Goal: Book appointment/travel/reservation

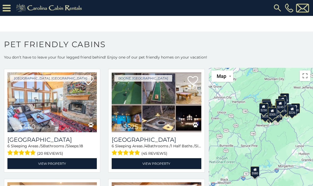
scroll to position [243, 0]
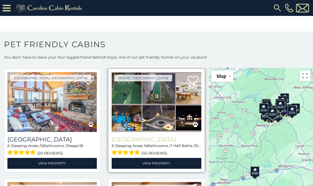
click at [199, 138] on h3 "Wildlife Manor" at bounding box center [156, 139] width 89 height 7
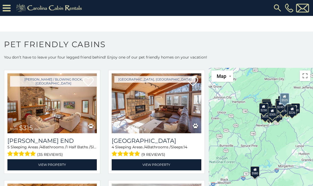
scroll to position [352, 0]
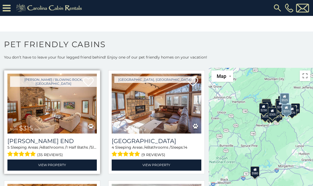
click at [63, 115] on img at bounding box center [51, 104] width 89 height 60
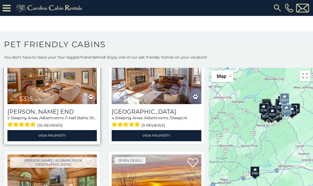
scroll to position [381, 0]
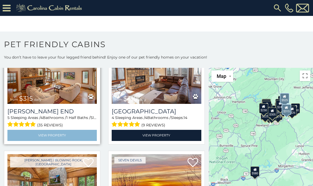
click at [59, 137] on link "View Property" at bounding box center [51, 135] width 89 height 11
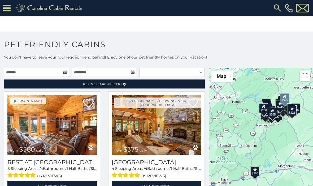
scroll to position [0, 0]
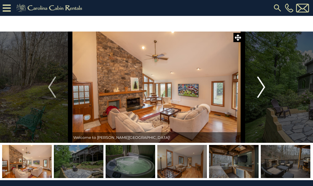
click at [264, 87] on img "Next" at bounding box center [261, 87] width 8 height 21
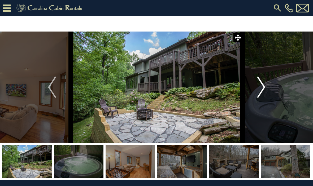
click at [265, 91] on img "Next" at bounding box center [261, 87] width 8 height 21
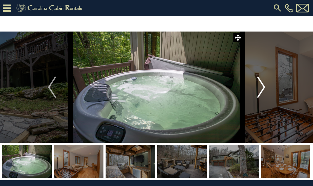
click at [263, 90] on img "Next" at bounding box center [261, 87] width 8 height 21
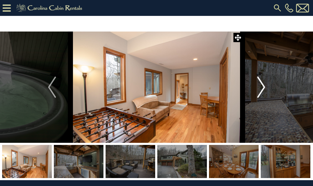
click at [264, 87] on img "Next" at bounding box center [261, 87] width 8 height 21
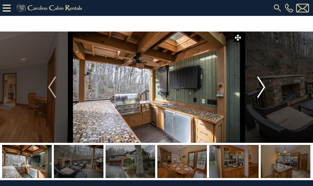
click at [263, 88] on img "Next" at bounding box center [261, 87] width 8 height 21
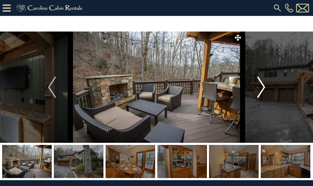
click at [264, 88] on img "Next" at bounding box center [261, 87] width 8 height 21
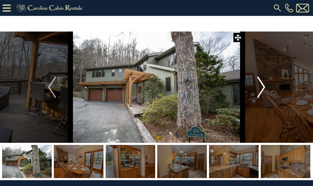
click at [263, 88] on img "Next" at bounding box center [261, 87] width 8 height 21
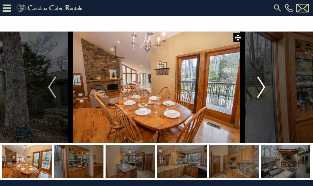
click at [265, 89] on img "Next" at bounding box center [261, 87] width 8 height 21
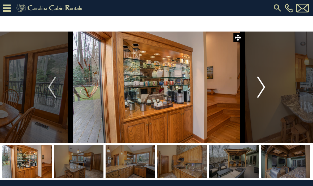
click at [263, 87] on img "Next" at bounding box center [261, 87] width 8 height 21
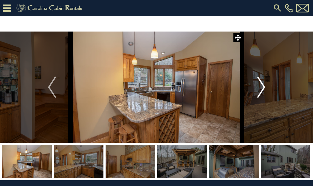
click at [265, 88] on img "Next" at bounding box center [261, 87] width 8 height 21
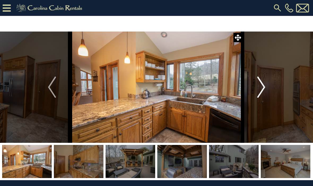
click at [262, 89] on img "Next" at bounding box center [261, 87] width 8 height 21
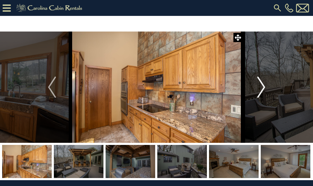
click at [266, 87] on button "Next" at bounding box center [261, 87] width 37 height 111
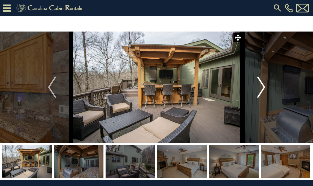
click at [265, 87] on img "Next" at bounding box center [261, 87] width 8 height 21
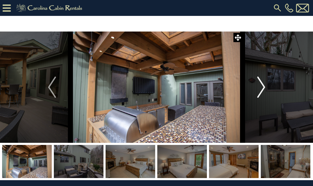
click at [267, 87] on button "Next" at bounding box center [261, 87] width 37 height 111
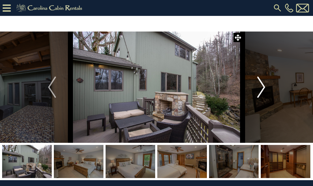
click at [268, 89] on button "Next" at bounding box center [261, 87] width 37 height 111
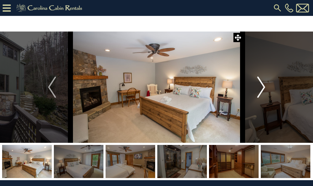
click at [267, 89] on button "Next" at bounding box center [261, 87] width 37 height 111
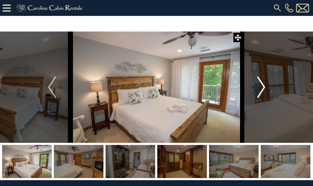
click at [264, 88] on img "Next" at bounding box center [261, 87] width 8 height 21
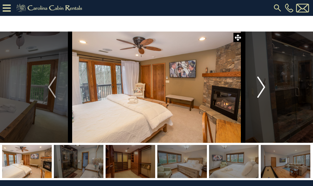
click at [266, 88] on button "Next" at bounding box center [261, 87] width 37 height 111
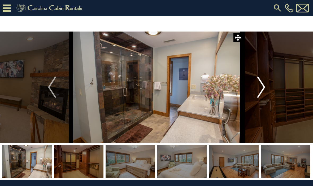
click at [265, 89] on img "Next" at bounding box center [261, 87] width 8 height 21
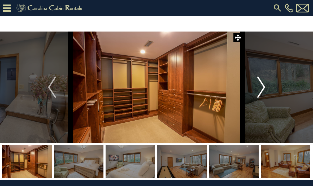
click at [264, 88] on img "Next" at bounding box center [261, 87] width 8 height 21
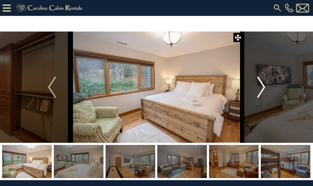
click at [268, 88] on button "Next" at bounding box center [261, 87] width 37 height 111
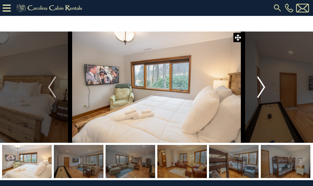
click at [265, 87] on img "Next" at bounding box center [261, 87] width 8 height 21
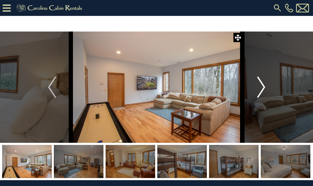
click at [265, 89] on img "Next" at bounding box center [261, 87] width 8 height 21
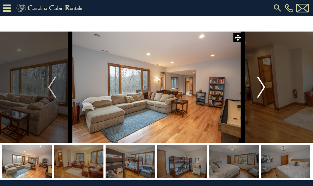
click at [266, 89] on button "Next" at bounding box center [261, 87] width 37 height 111
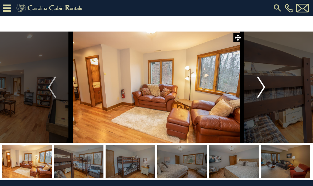
click at [269, 86] on button "Next" at bounding box center [261, 87] width 37 height 111
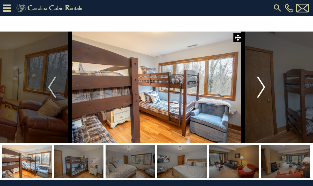
click at [267, 88] on button "Next" at bounding box center [261, 87] width 37 height 111
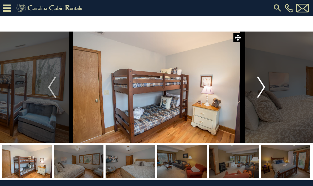
click at [265, 89] on img "Next" at bounding box center [261, 87] width 8 height 21
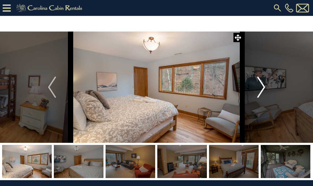
click at [263, 90] on img "Next" at bounding box center [261, 87] width 8 height 21
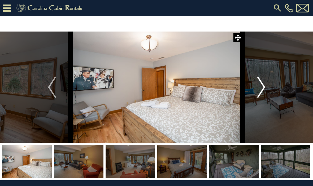
click at [264, 86] on img "Next" at bounding box center [261, 87] width 8 height 21
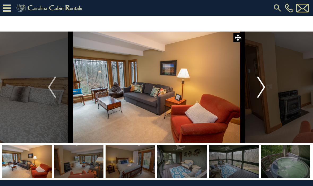
click at [264, 89] on img "Next" at bounding box center [261, 87] width 8 height 21
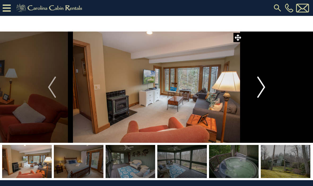
click at [267, 90] on button "Next" at bounding box center [261, 87] width 37 height 111
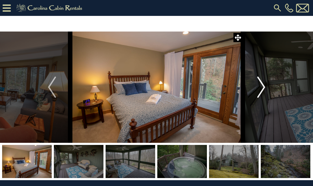
click at [265, 87] on img "Next" at bounding box center [261, 87] width 8 height 21
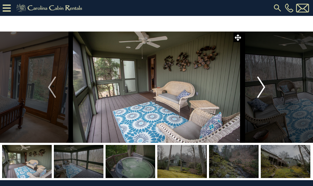
click at [265, 88] on img "Next" at bounding box center [261, 87] width 8 height 21
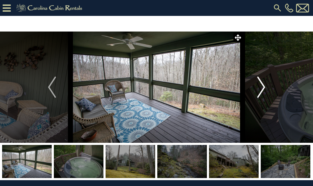
click at [266, 88] on button "Next" at bounding box center [261, 87] width 37 height 111
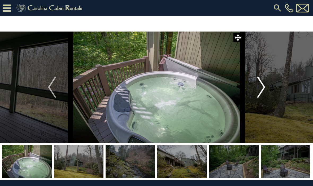
click at [264, 87] on img "Next" at bounding box center [261, 87] width 8 height 21
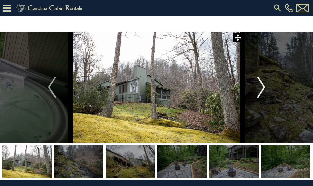
click at [266, 91] on button "Next" at bounding box center [261, 87] width 37 height 111
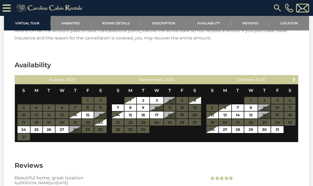
scroll to position [1109, 0]
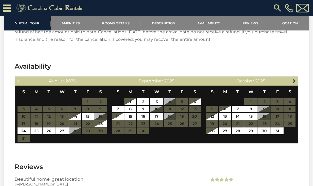
click at [297, 79] on link "Next" at bounding box center [294, 81] width 7 height 7
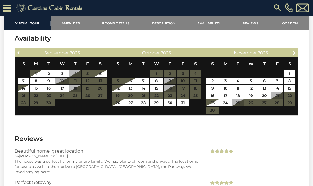
scroll to position [1137, 0]
click at [297, 52] on link "Next" at bounding box center [294, 52] width 7 height 7
